Goal: Information Seeking & Learning: Learn about a topic

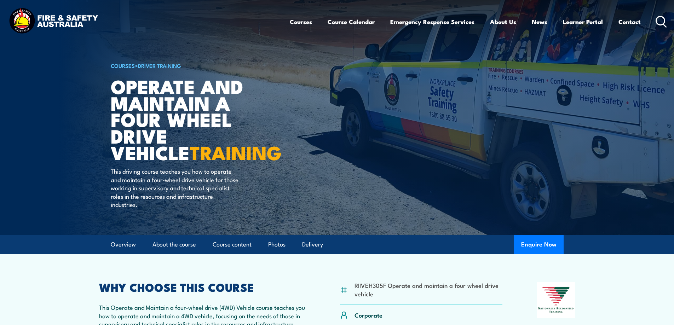
click at [661, 17] on icon at bounding box center [661, 22] width 11 height 12
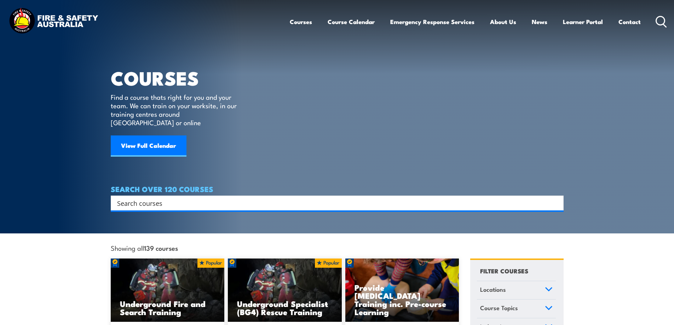
click at [122, 198] on input "Search input" at bounding box center [332, 203] width 431 height 11
paste input "Initial Spill Response Training"
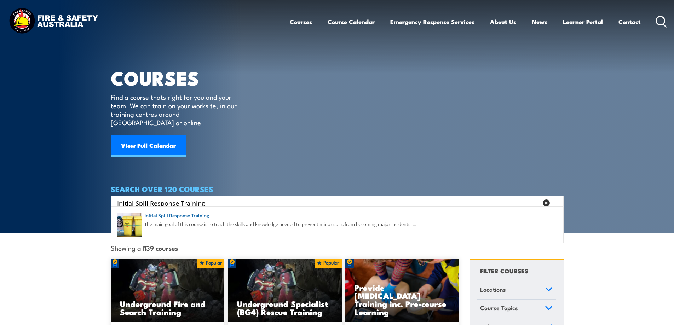
type input "Initial Spill Response Training"
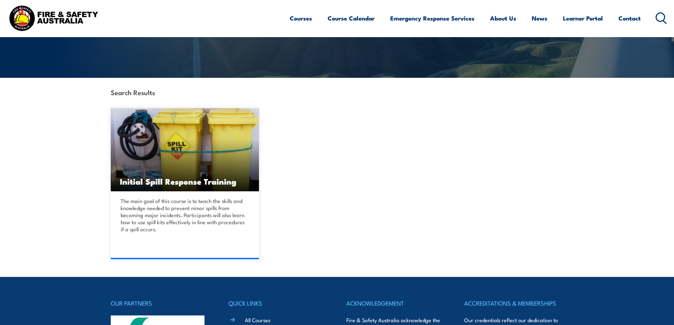
scroll to position [142, 0]
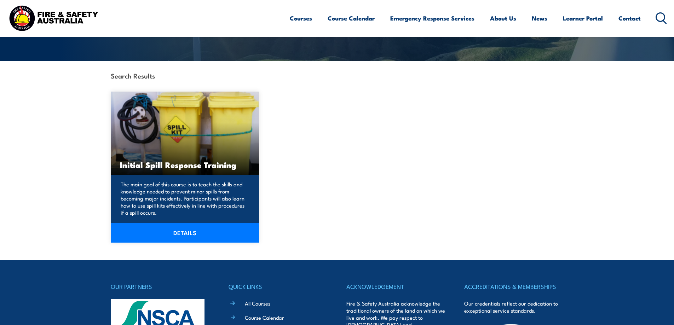
click at [188, 232] on link "DETAILS" at bounding box center [185, 233] width 149 height 20
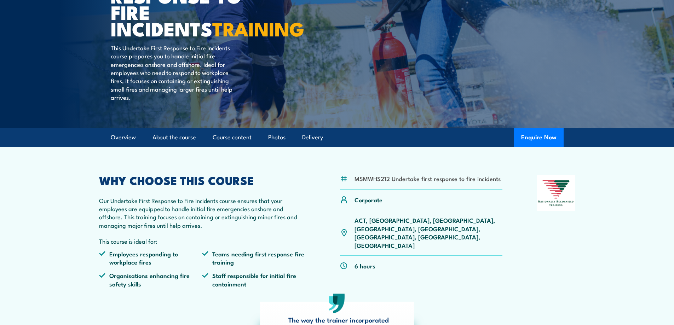
scroll to position [106, 0]
